Goal: Information Seeking & Learning: Learn about a topic

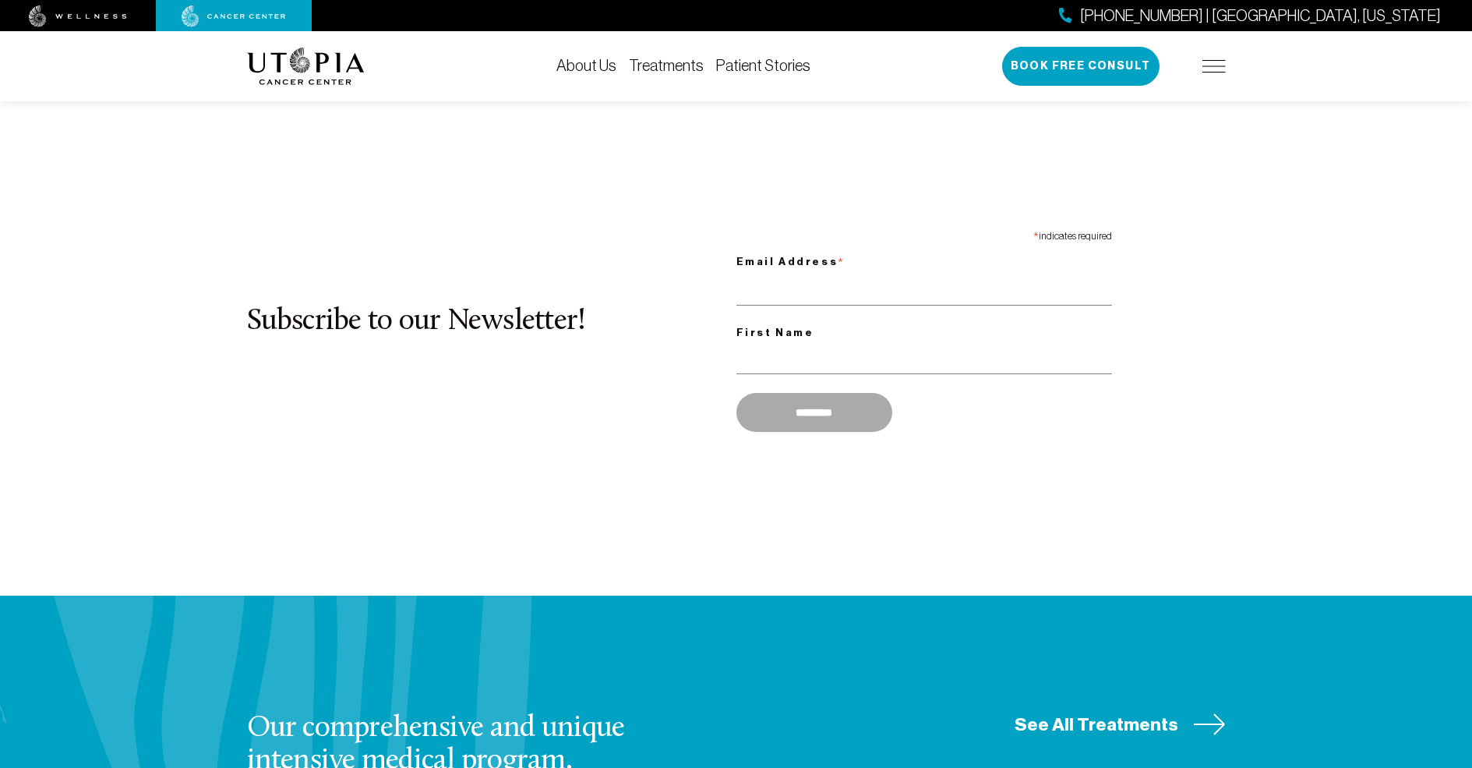
scroll to position [1041, 0]
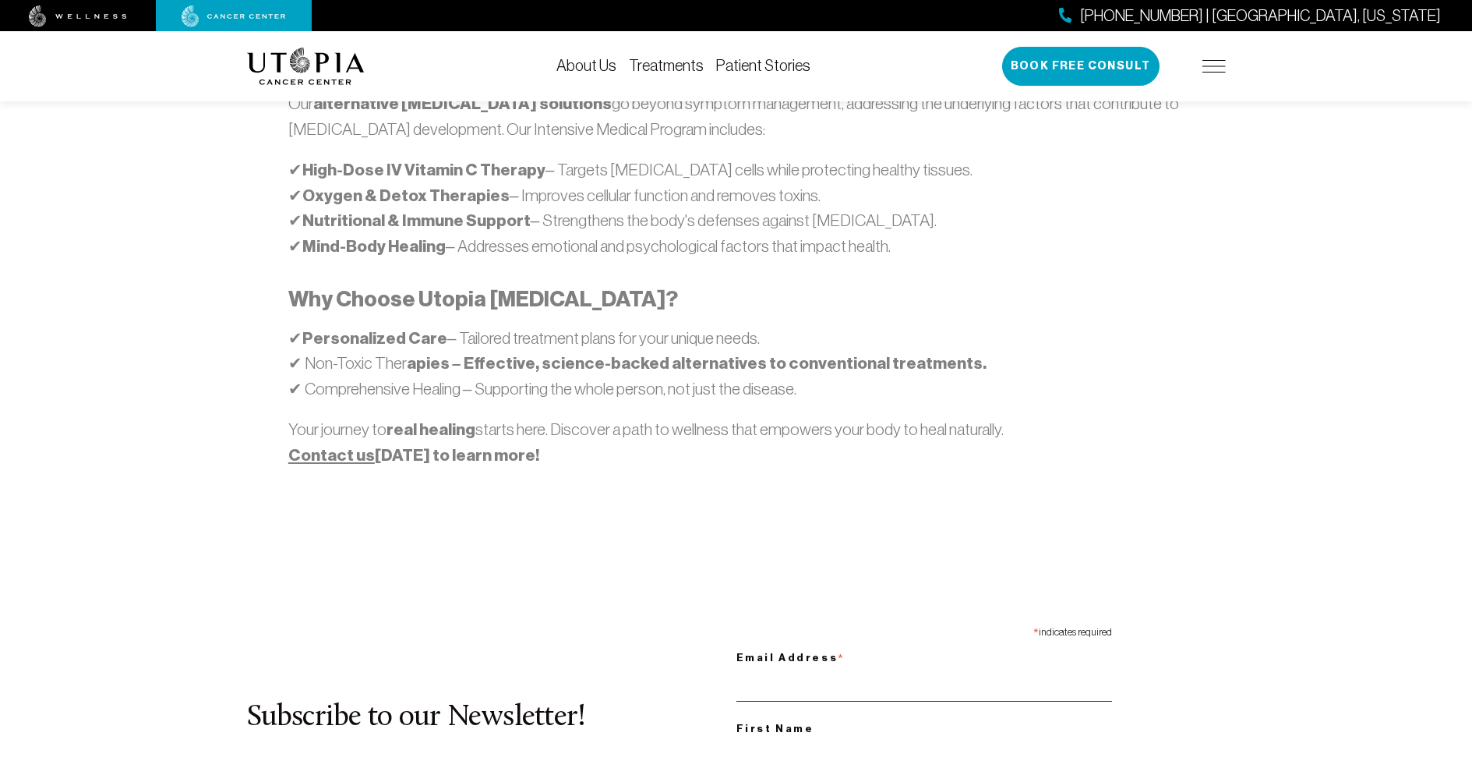
click at [924, 670] on input "Email Address *" at bounding box center [925, 686] width 376 height 32
type input "**********"
click at [924, 738] on input "First Name" at bounding box center [925, 754] width 376 height 32
type input "******"
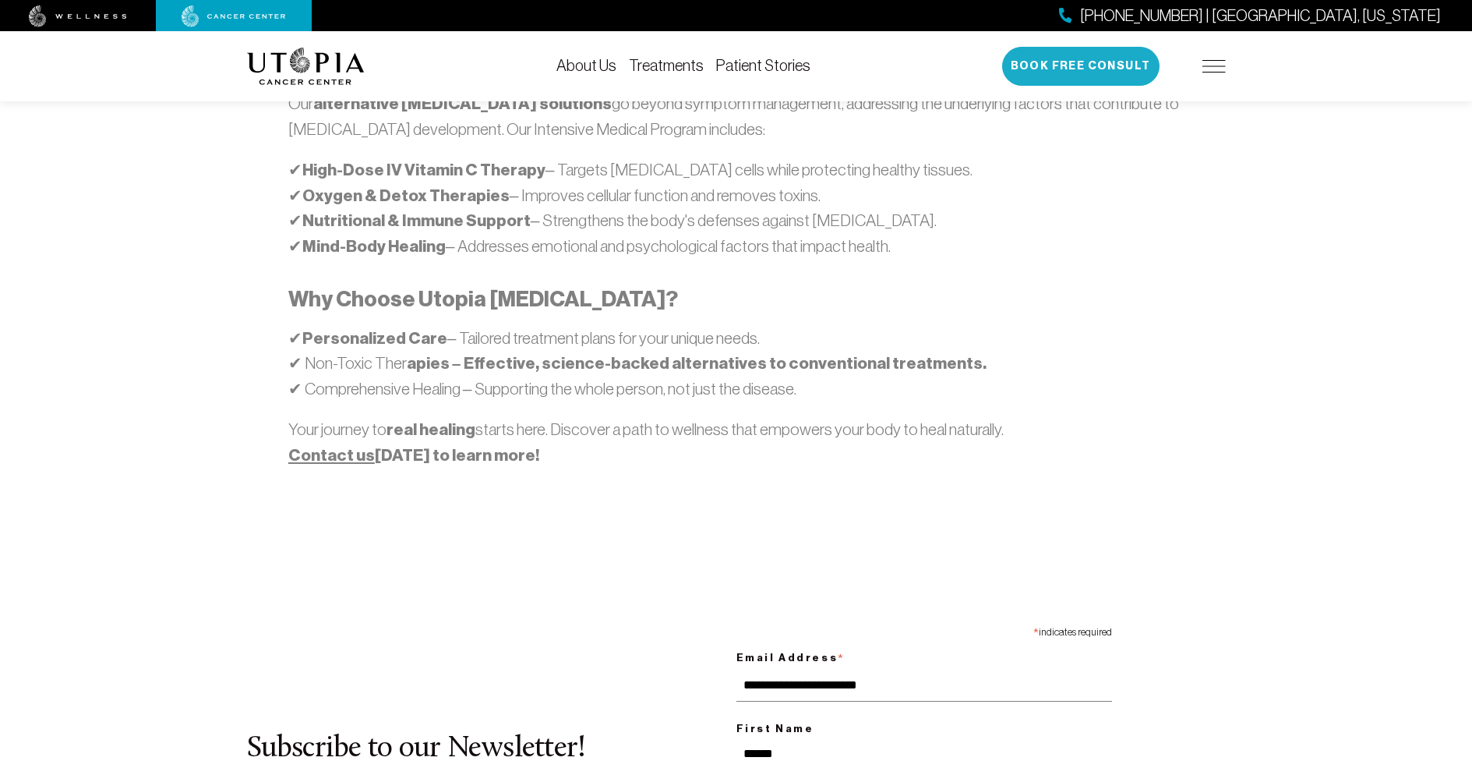
click at [1081, 66] on button "Book Free Consult" at bounding box center [1080, 66] width 157 height 39
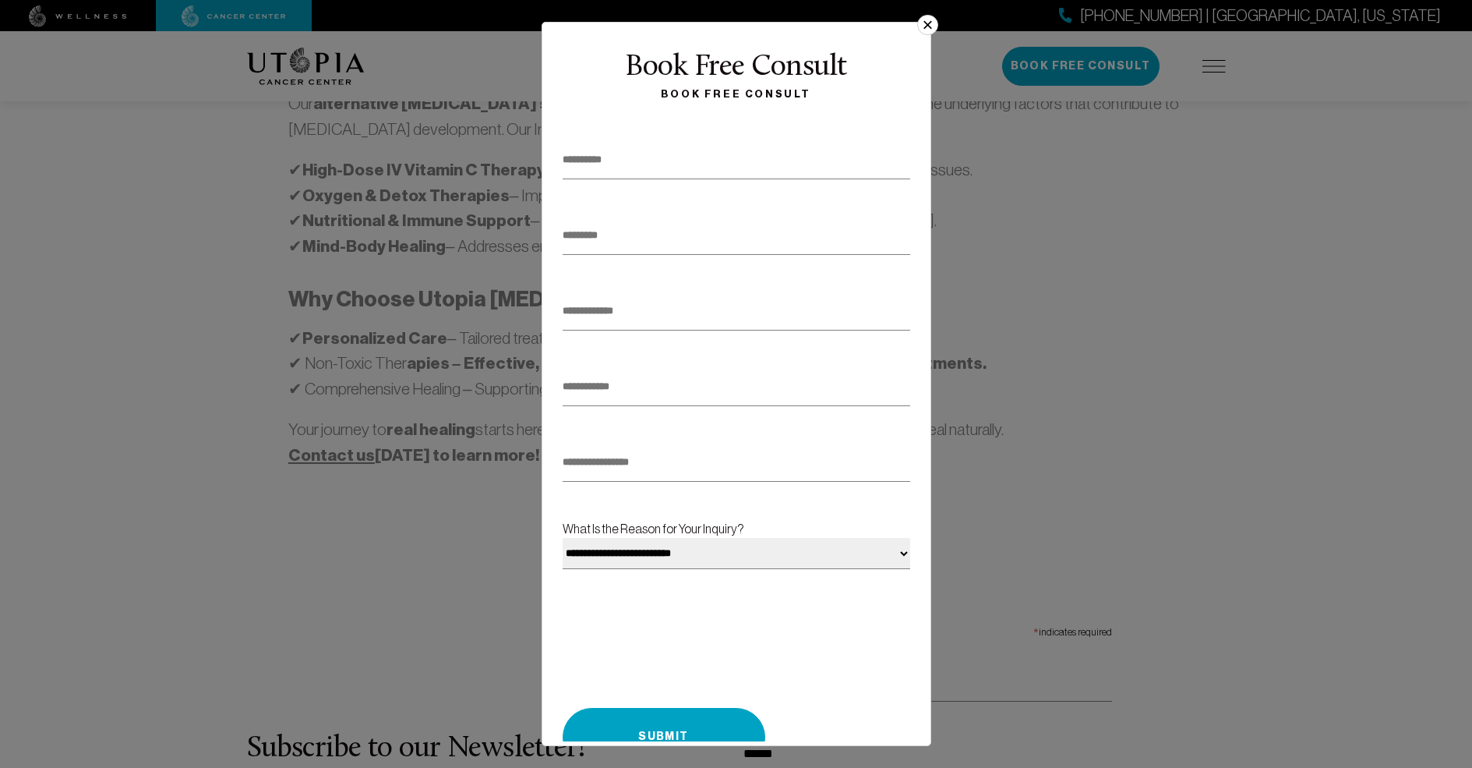
click at [921, 30] on button "×" at bounding box center [927, 25] width 20 height 20
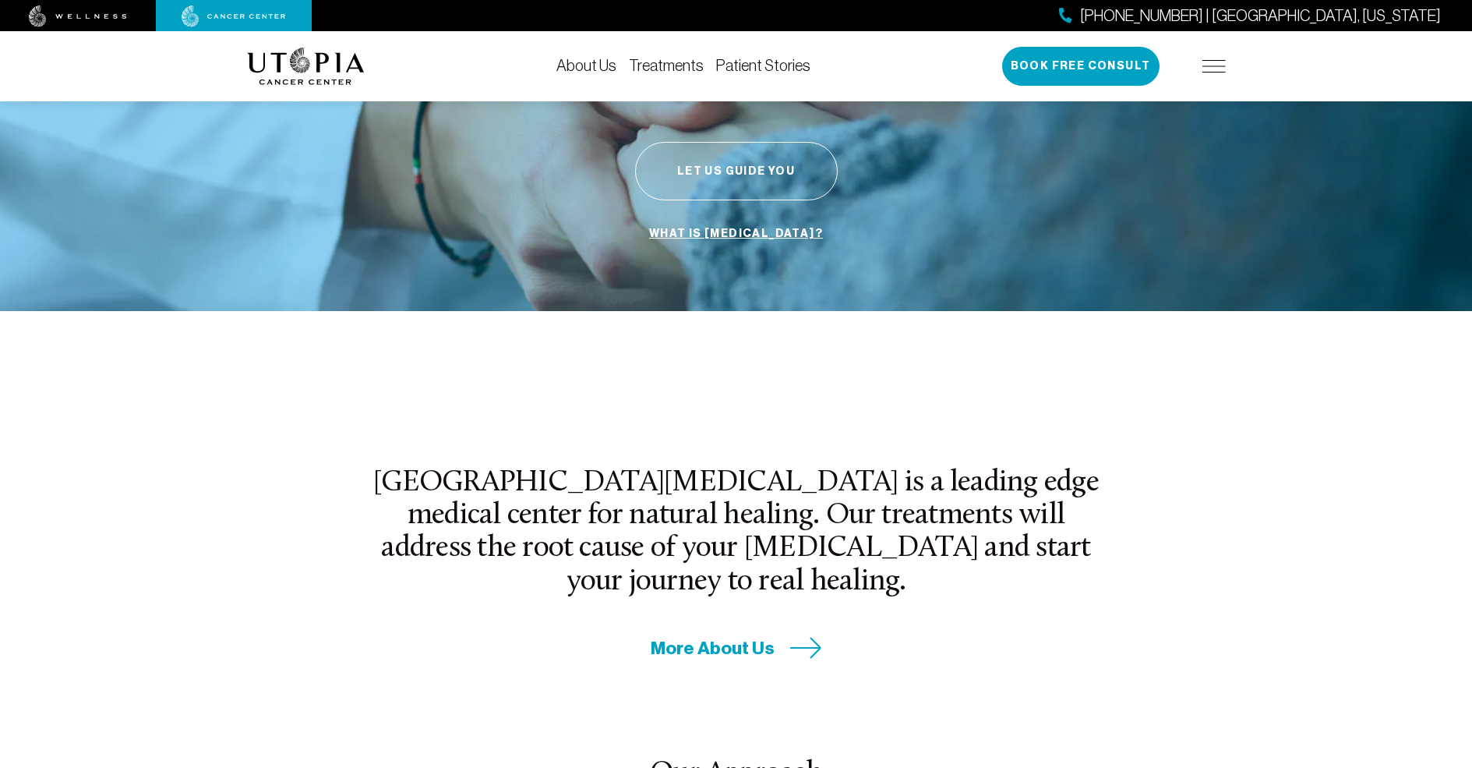
scroll to position [387, 0]
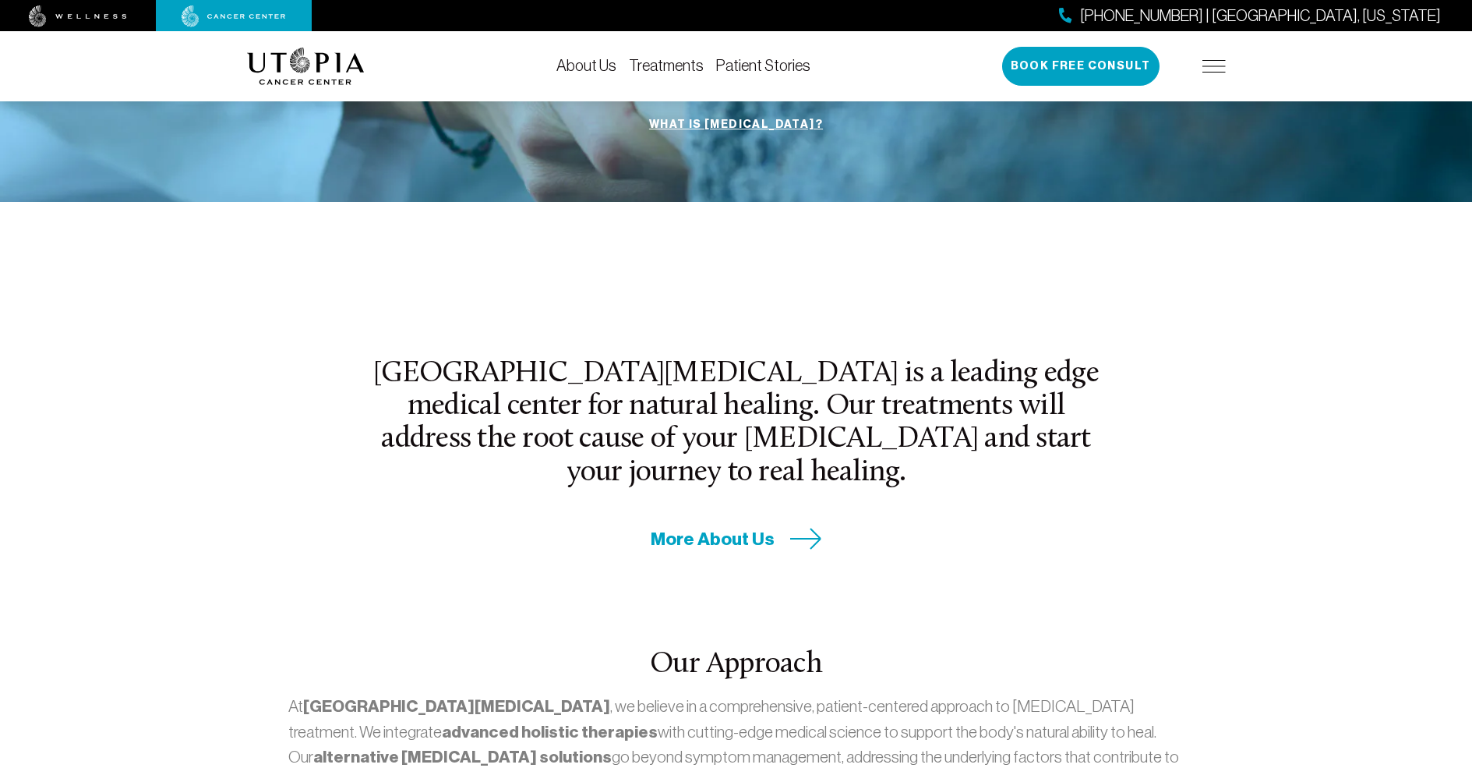
click at [761, 65] on link "Patient Stories" at bounding box center [763, 65] width 94 height 17
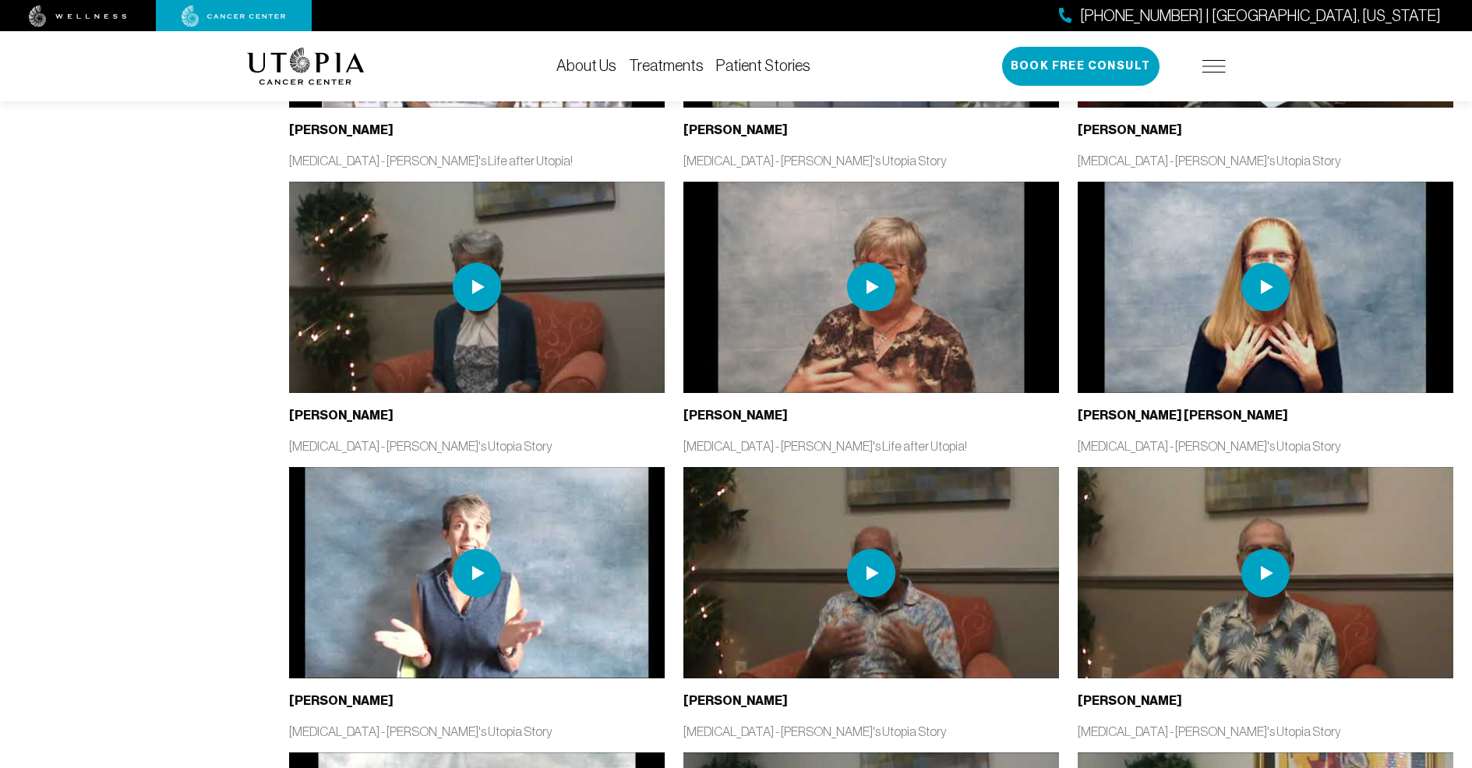
scroll to position [1280, 0]
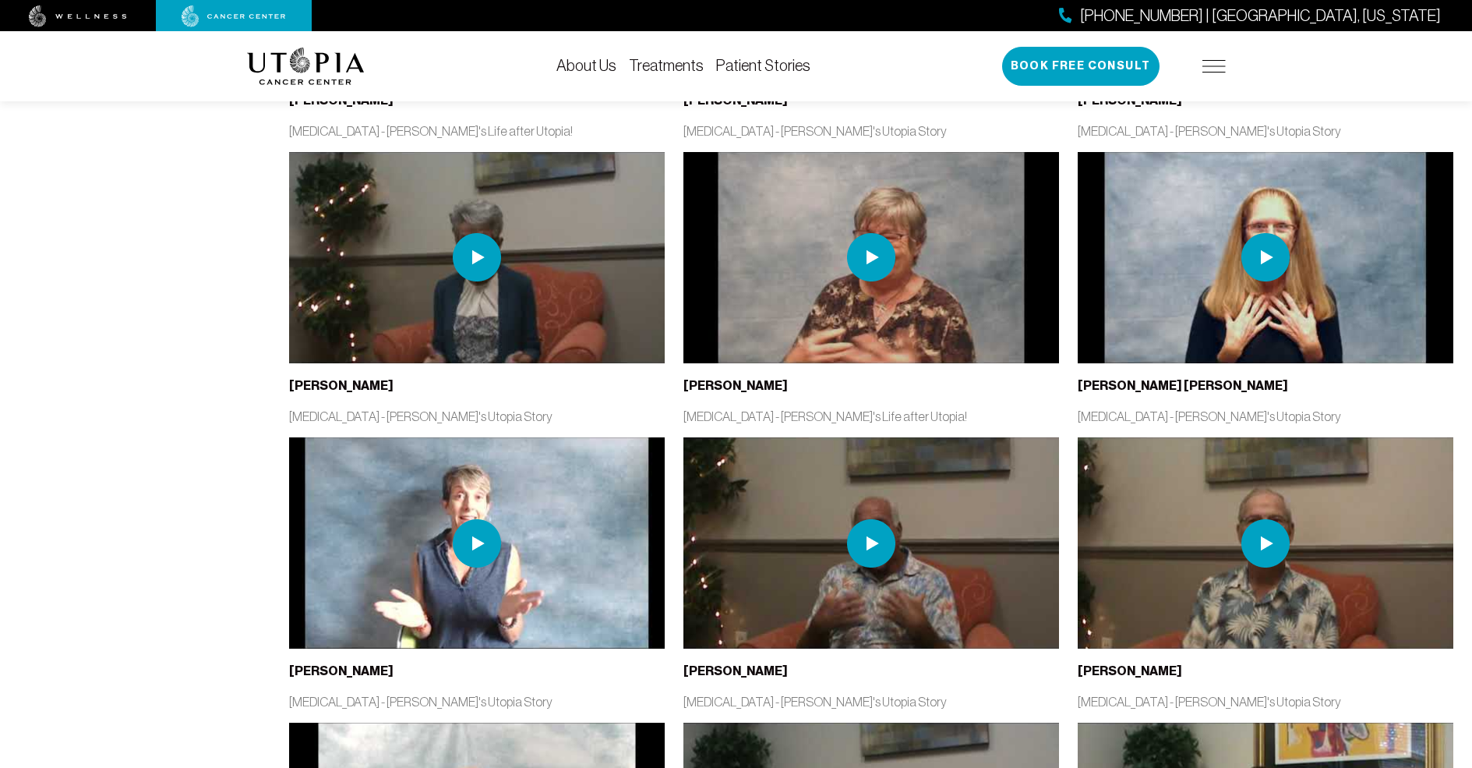
click at [761, 65] on link "Patient Stories" at bounding box center [763, 65] width 94 height 17
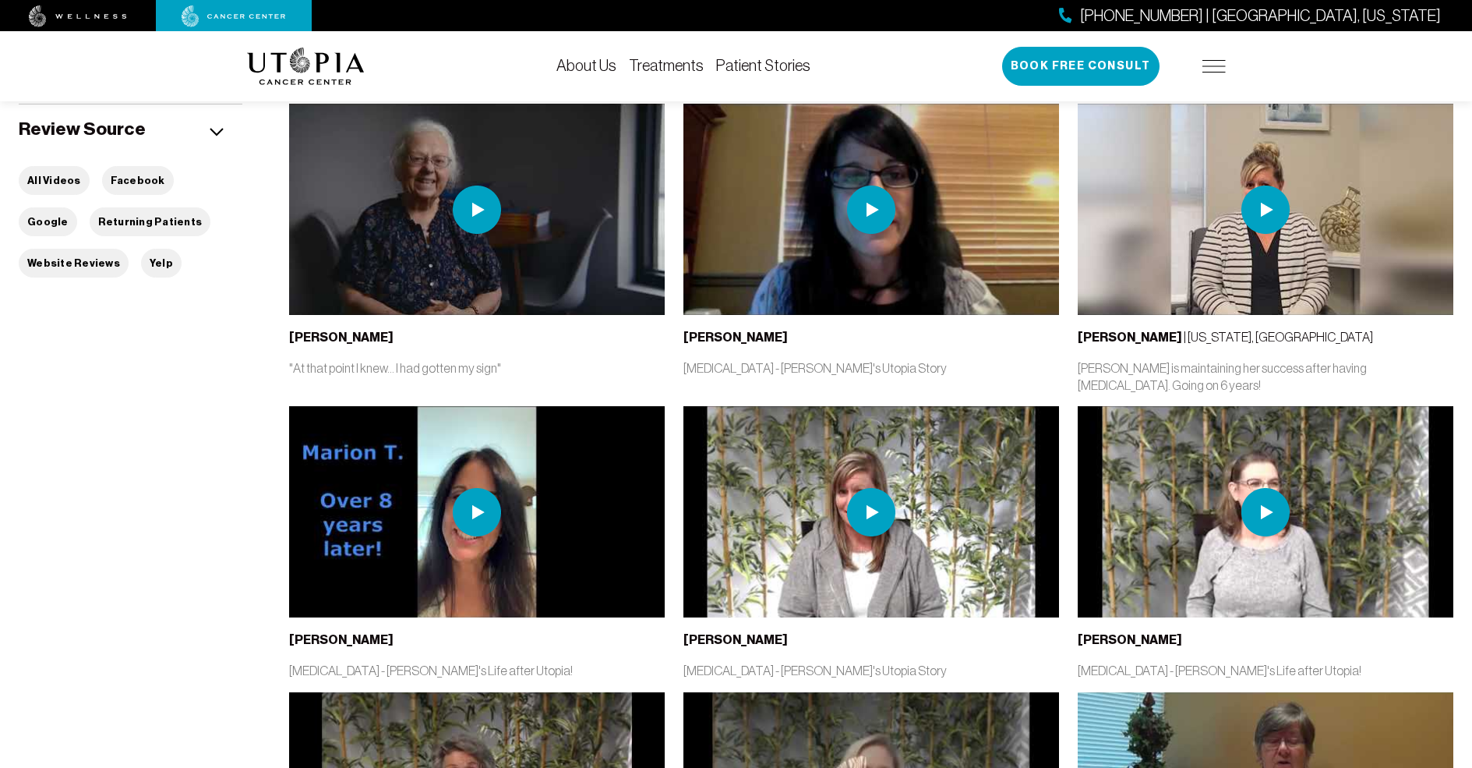
scroll to position [543, 0]
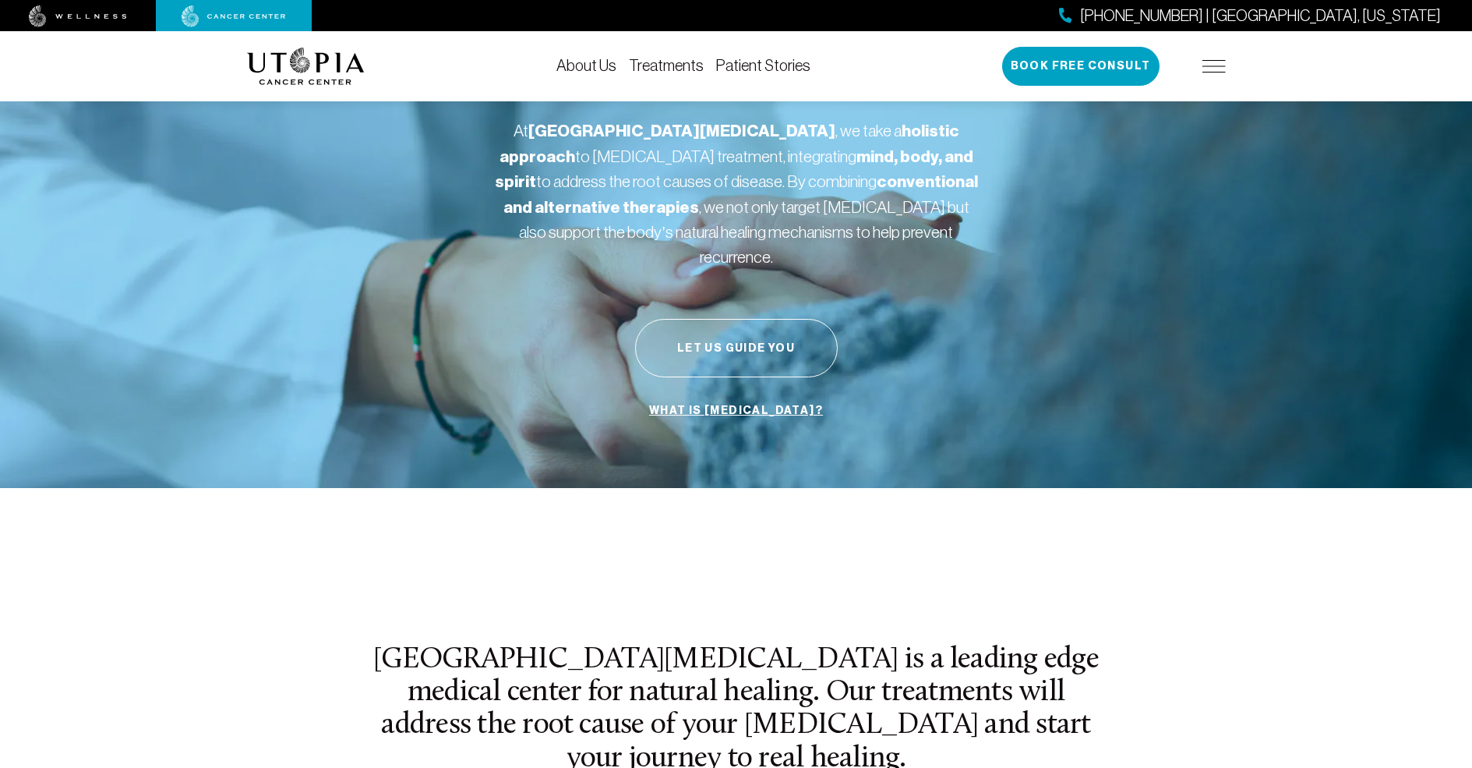
scroll to position [126, 0]
